Goal: Information Seeking & Learning: Learn about a topic

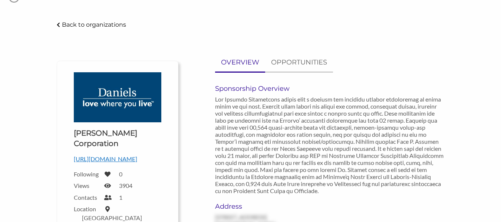
scroll to position [29, 0]
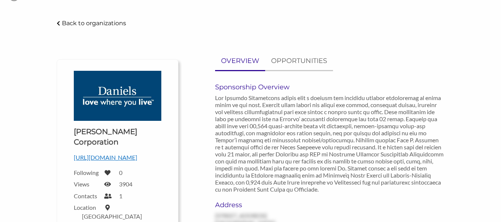
drag, startPoint x: 506, startPoint y: 15, endPoint x: 506, endPoint y: 24, distance: 8.9
click at [501, 24] on html "SIGN UP FOR FREE How it Works For Suppliers and Sponsors For Events and Sports …" at bounding box center [250, 82] width 501 height 222
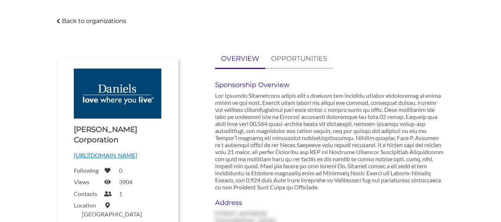
scroll to position [0, 0]
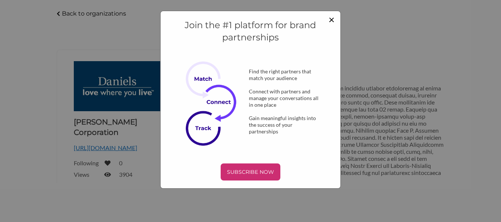
click at [333, 22] on span "×" at bounding box center [332, 19] width 6 height 13
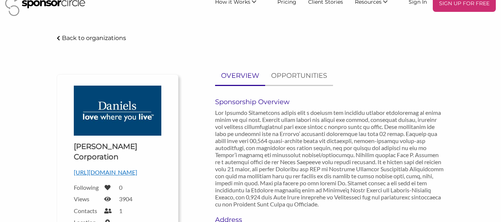
scroll to position [13, 0]
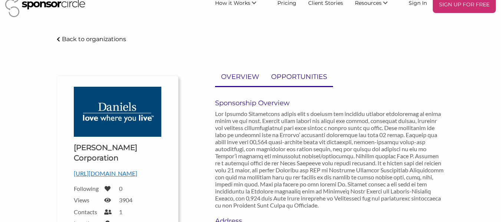
click at [290, 72] on p "OPPORTUNITIES" at bounding box center [299, 77] width 56 height 11
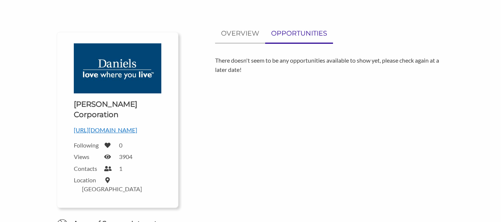
scroll to position [0, 0]
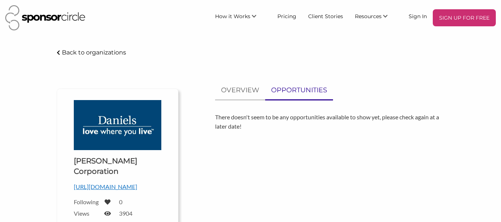
click at [72, 16] on img at bounding box center [45, 17] width 80 height 25
